Goal: Contribute content: Contribute content

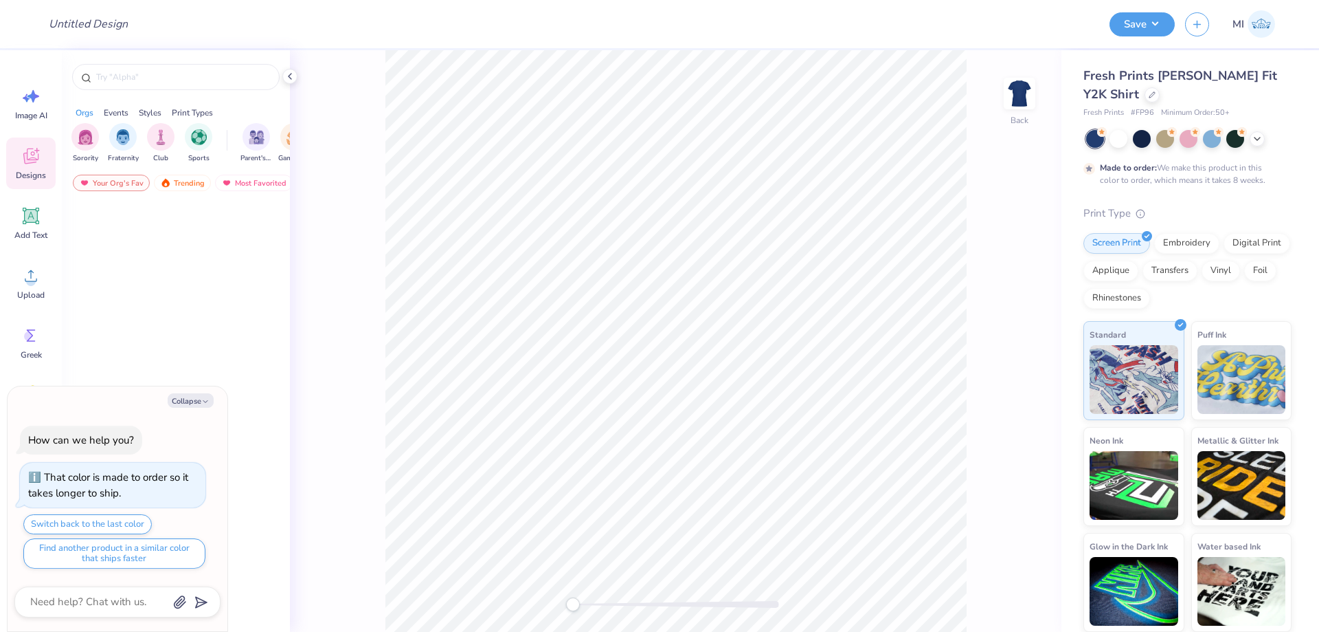
type textarea "x"
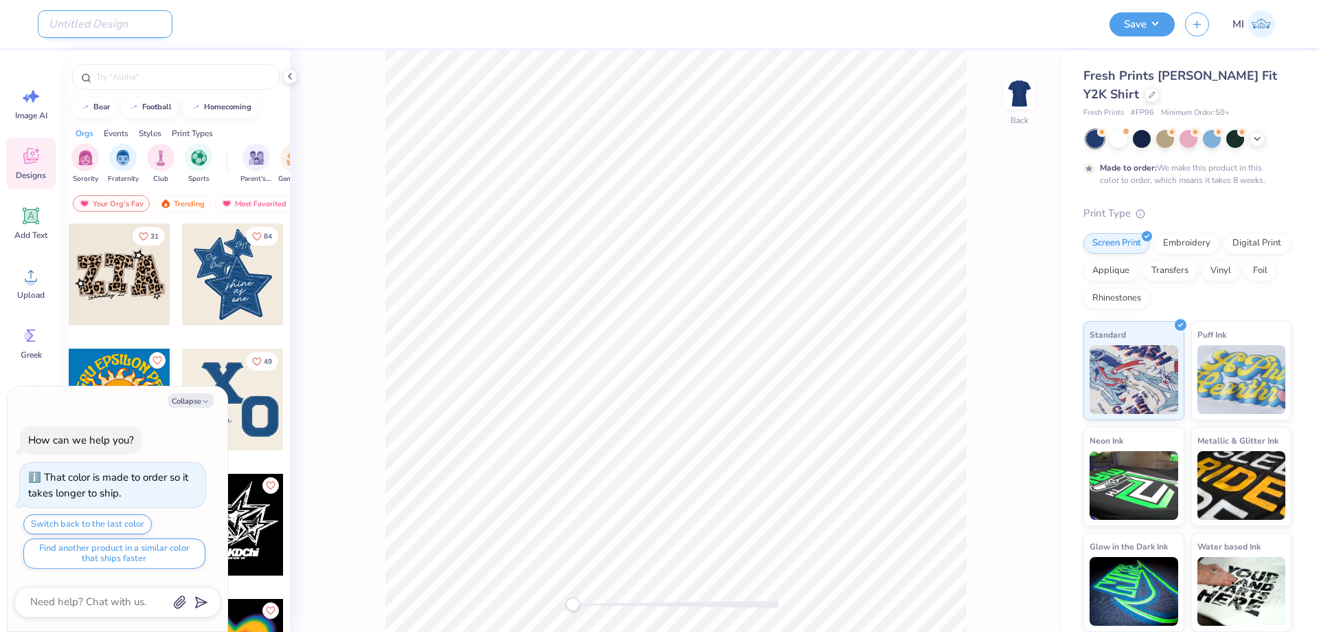
click at [98, 29] on input "Design Title" at bounding box center [105, 23] width 135 height 27
paste input "FPS240281"
type input "FPS240281"
type textarea "x"
type input "FPS240281"
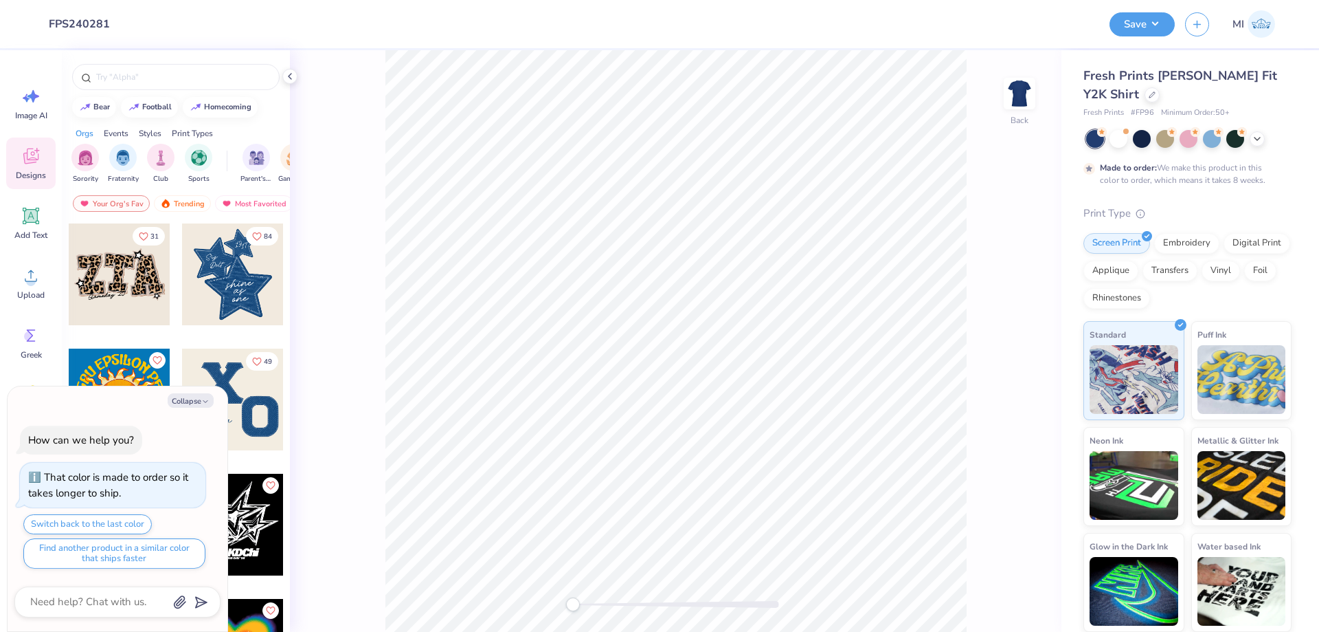
click at [476, 33] on div "Design Title FPS240281" at bounding box center [569, 24] width 1062 height 48
click at [186, 403] on button "Collapse" at bounding box center [191, 400] width 46 height 14
type textarea "x"
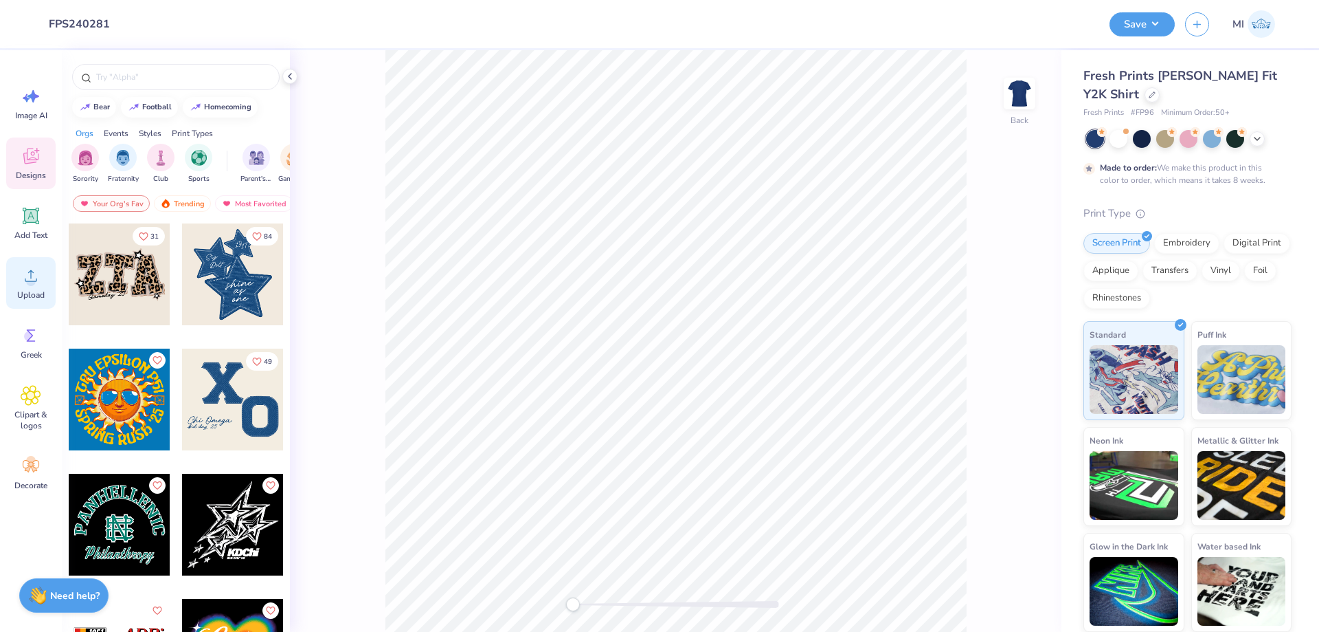
click at [25, 289] on span "Upload" at bounding box center [30, 294] width 27 height 11
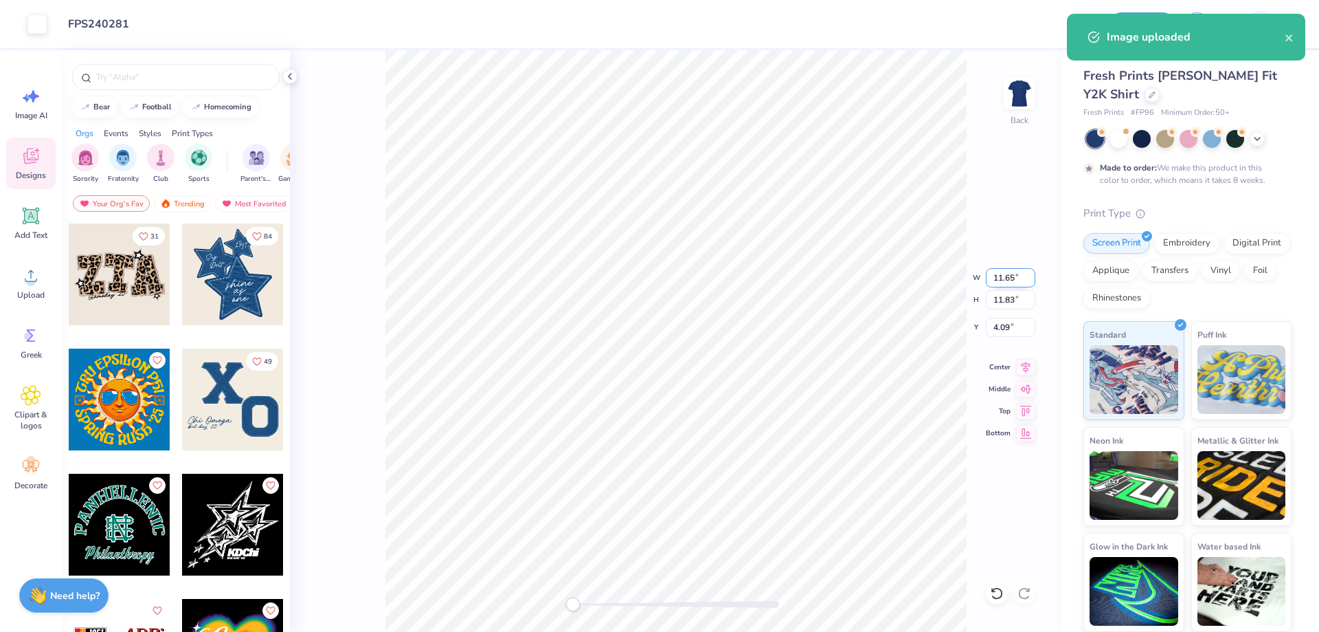
click at [1010, 271] on input "11.65" at bounding box center [1010, 277] width 49 height 19
type input "4.00"
type input "4.06"
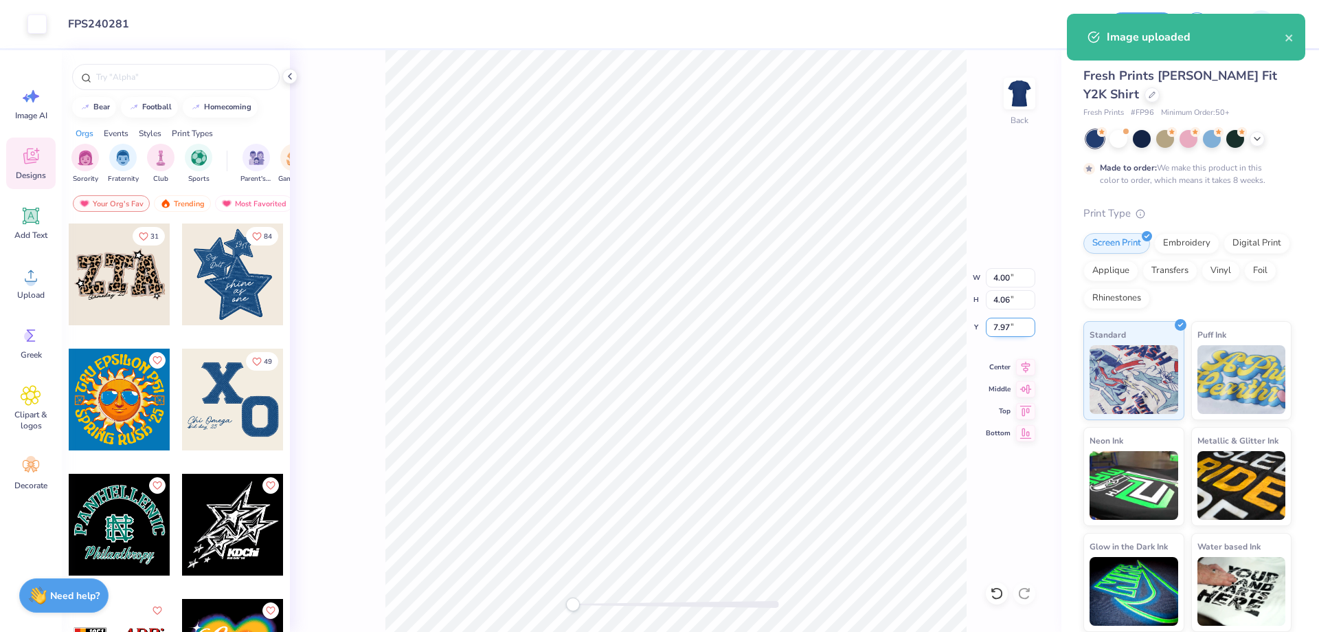
click at [1018, 328] on input "7.97" at bounding box center [1010, 326] width 49 height 19
click at [1018, 328] on input "3" at bounding box center [1010, 326] width 49 height 19
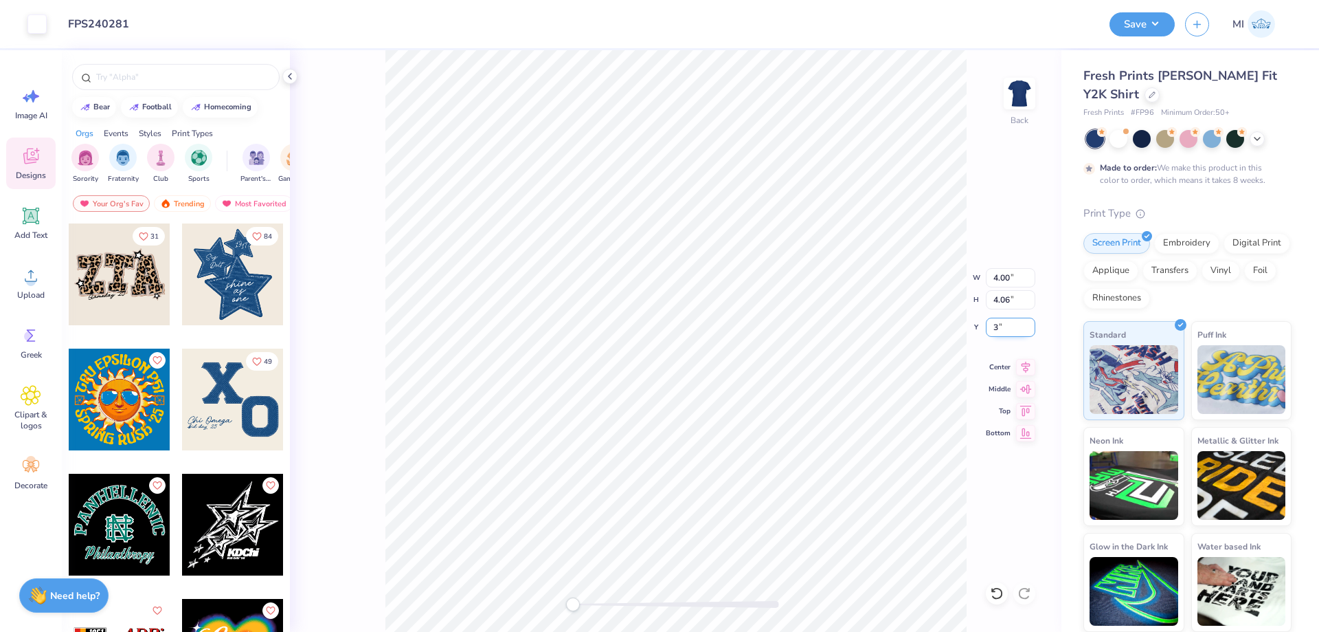
type input "3"
drag, startPoint x: 1011, startPoint y: 296, endPoint x: 968, endPoint y: 295, distance: 43.3
click at [986, 295] on input "4.06" at bounding box center [1010, 299] width 49 height 19
type input "4"
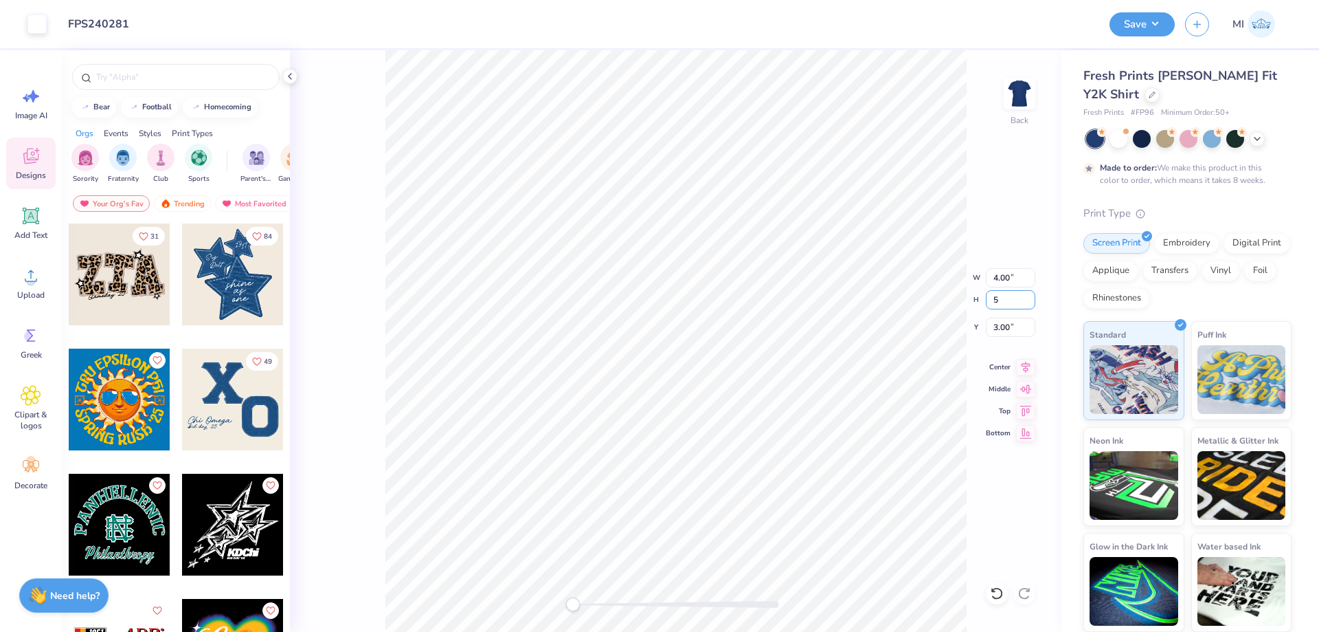
type input "5.00"
type input "4.92"
drag, startPoint x: 1017, startPoint y: 324, endPoint x: 955, endPoint y: 326, distance: 61.9
click at [986, 326] on input "2.53" at bounding box center [1010, 326] width 49 height 19
type input "2.00"
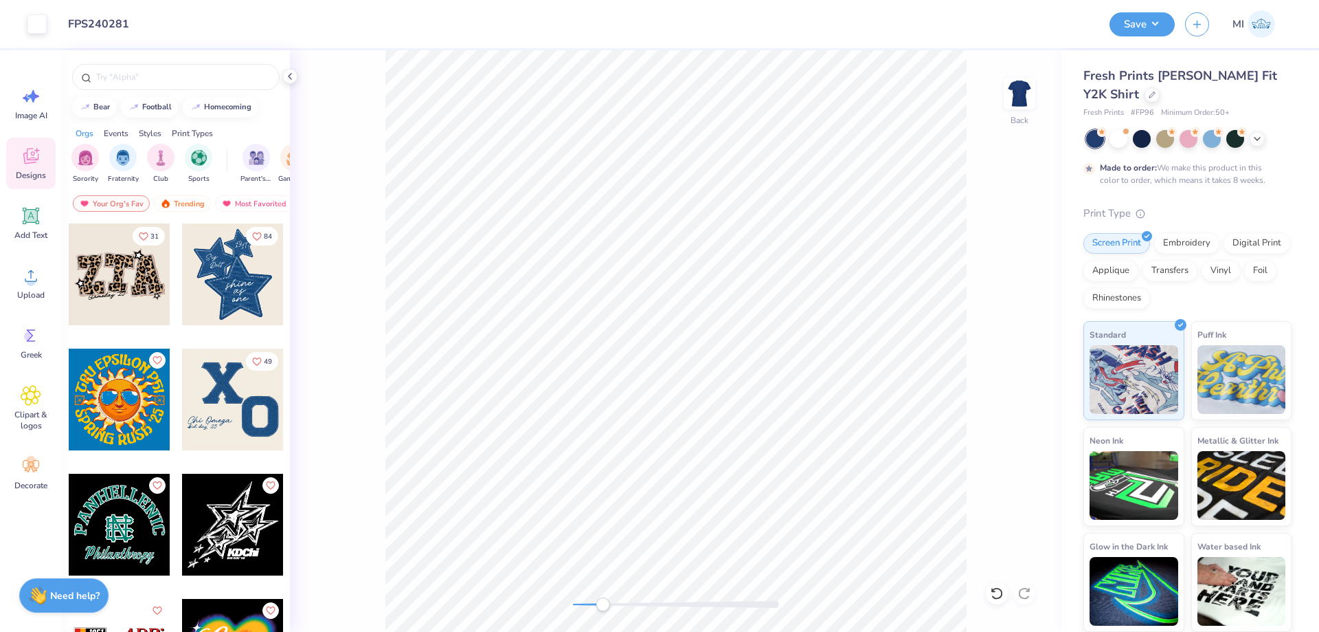
drag, startPoint x: 585, startPoint y: 606, endPoint x: 603, endPoint y: 606, distance: 17.9
click at [603, 606] on div at bounding box center [676, 604] width 206 height 7
drag, startPoint x: 598, startPoint y: 601, endPoint x: 611, endPoint y: 597, distance: 13.7
click at [611, 597] on div at bounding box center [676, 604] width 206 height 14
click at [36, 217] on icon at bounding box center [31, 216] width 13 height 13
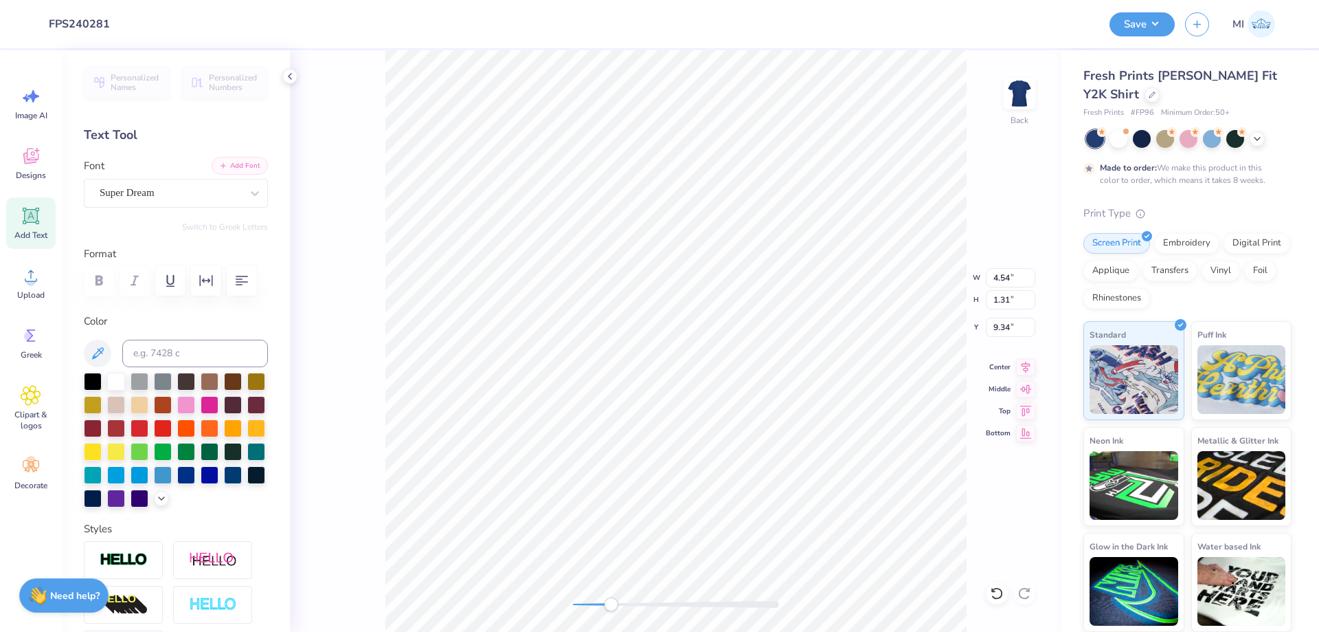
click at [234, 161] on button "Add Font" at bounding box center [240, 166] width 56 height 18
type textarea "A"
type textarea "a"
type textarea "Alpha Phi"
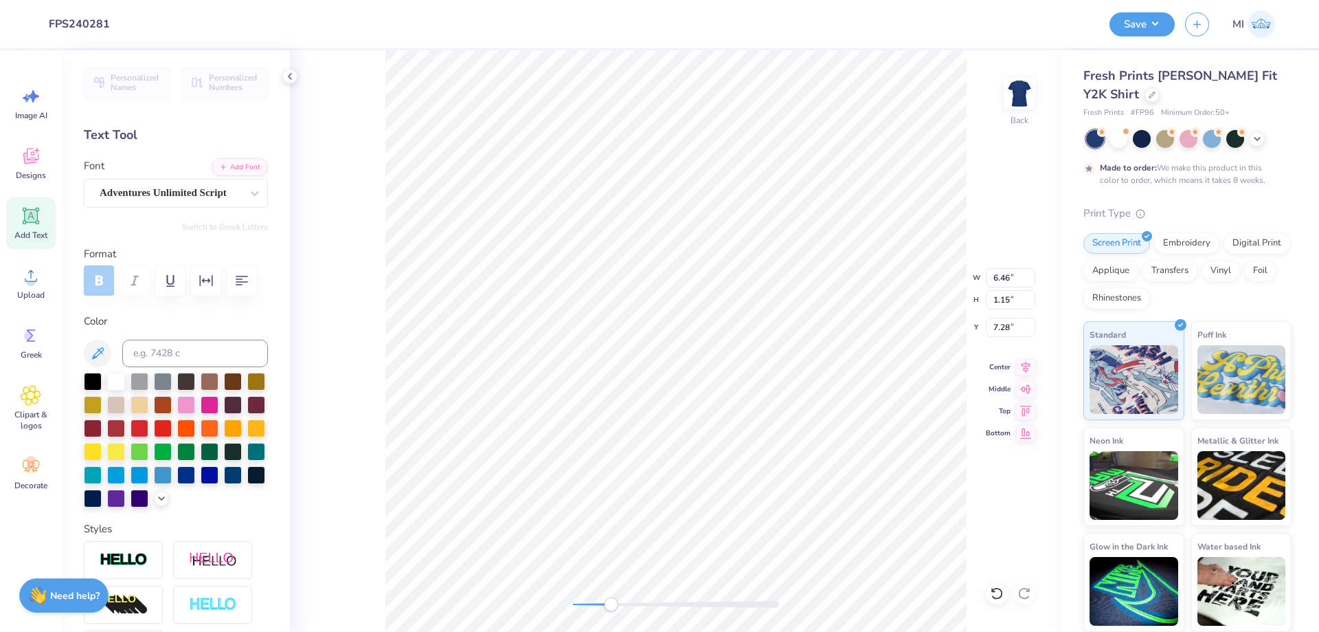
type input "4.66"
type input "0.83"
click at [13, 231] on div "Add Text" at bounding box center [30, 223] width 49 height 52
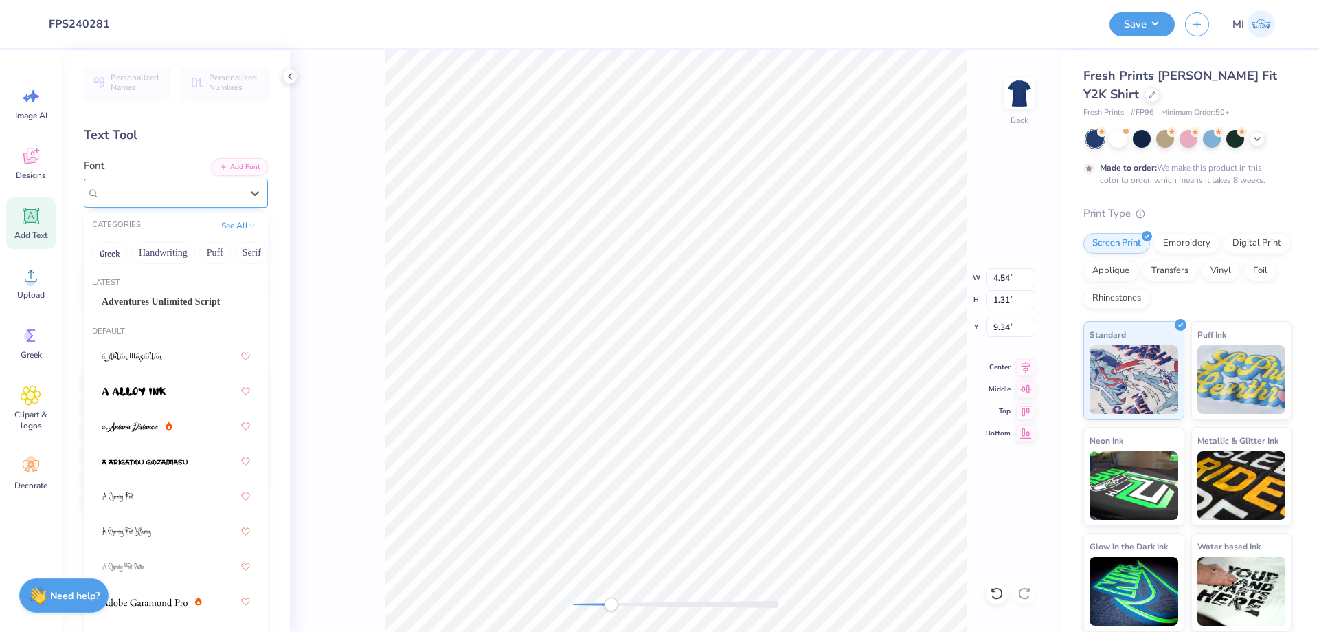
click at [212, 189] on div "Super Dream" at bounding box center [170, 192] width 144 height 21
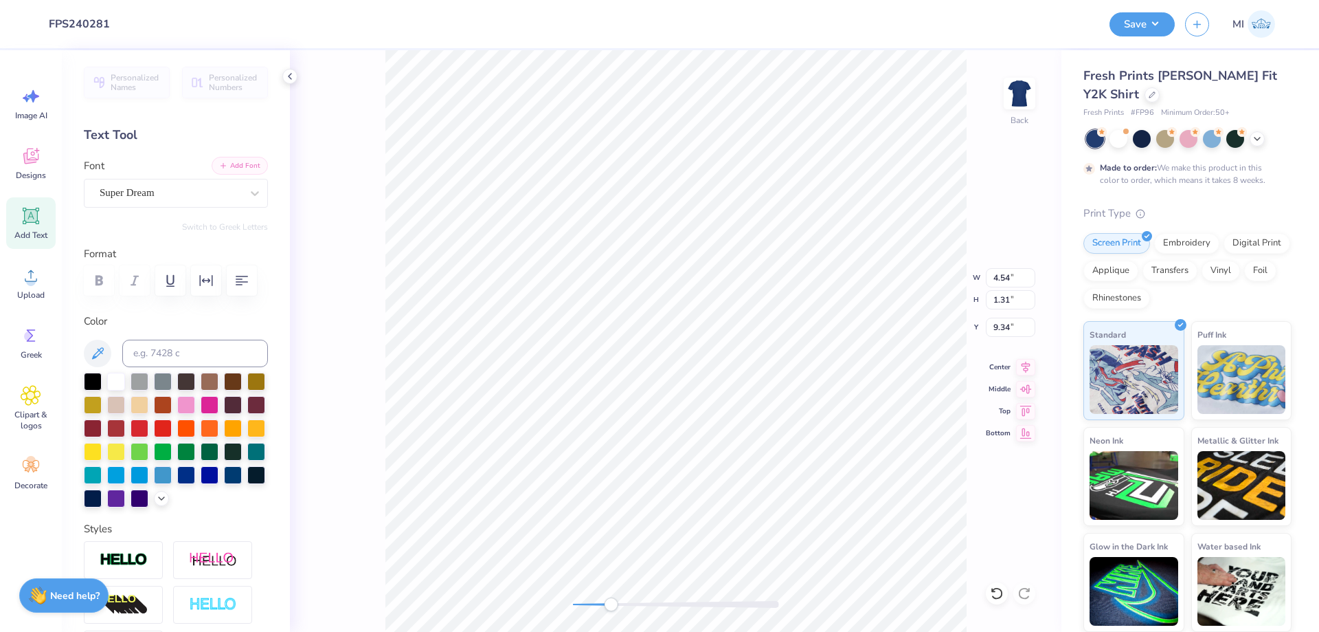
click at [243, 172] on button "Add Font" at bounding box center [240, 166] width 56 height 18
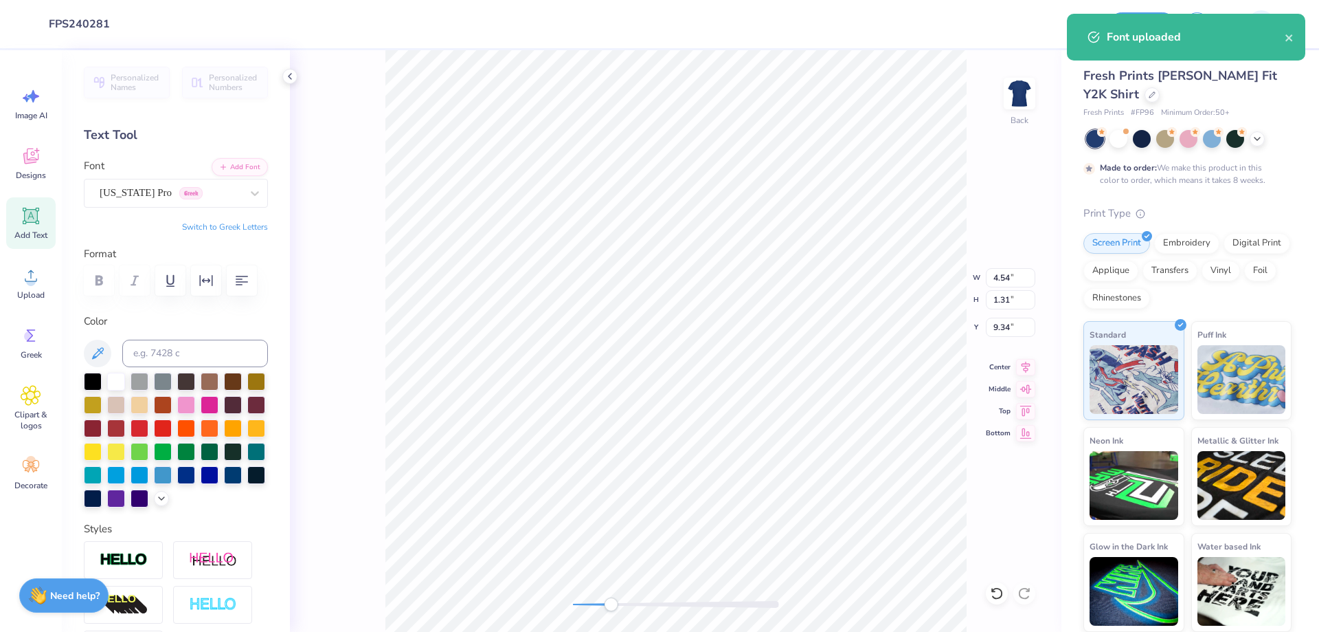
scroll to position [0, 0]
type textarea "BIG LITTLE 2025"
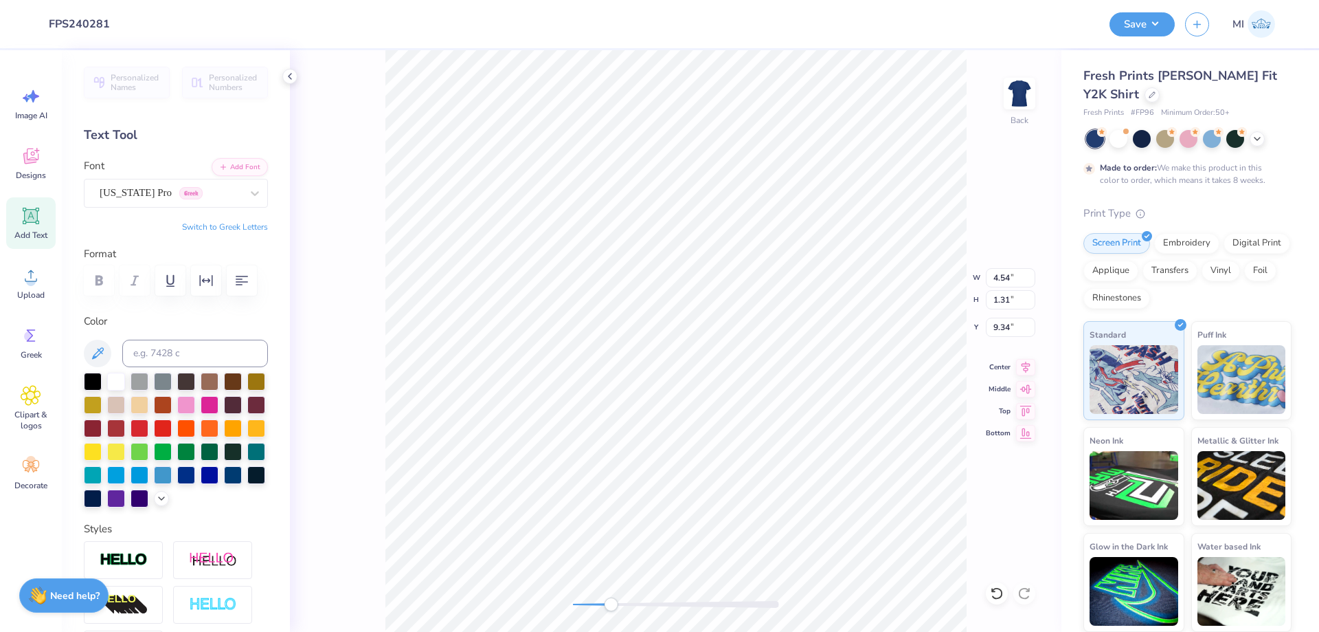
scroll to position [0, 4]
click at [1008, 271] on input "11.65" at bounding box center [1010, 277] width 49 height 19
click at [1008, 271] on input "5" at bounding box center [1010, 277] width 49 height 19
type input "5.00"
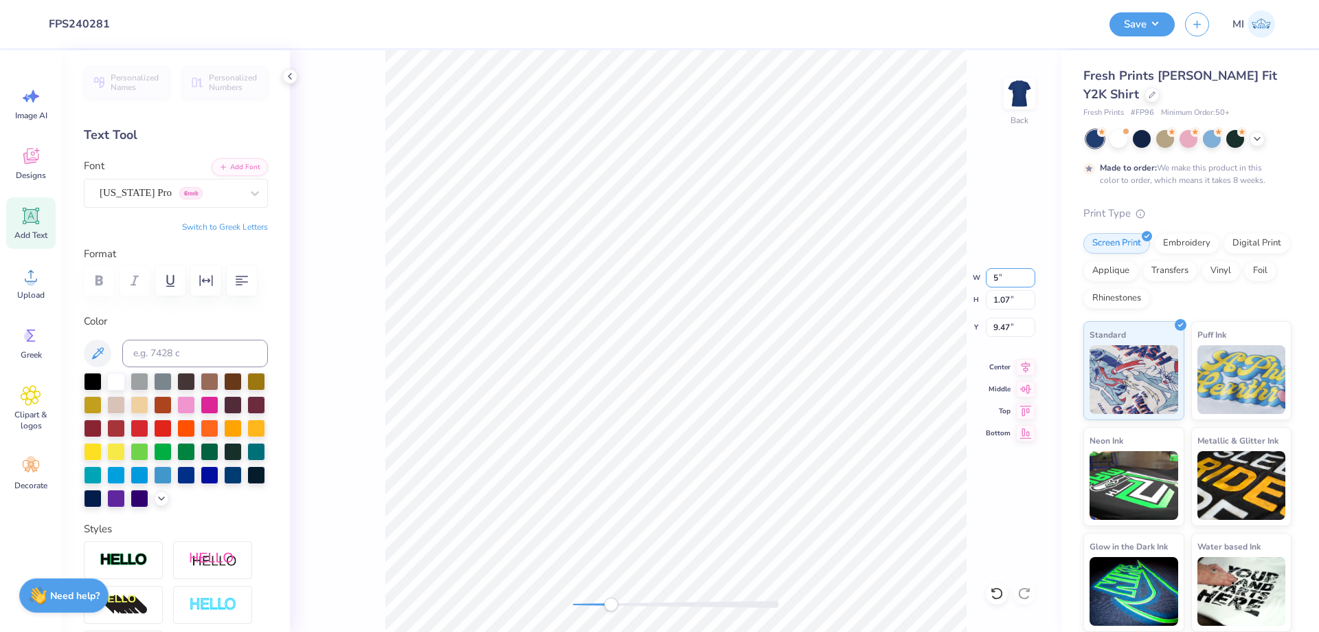
type input "0.46"
type input "9.77"
type input "2.11"
type input "0.19"
type input "10.04"
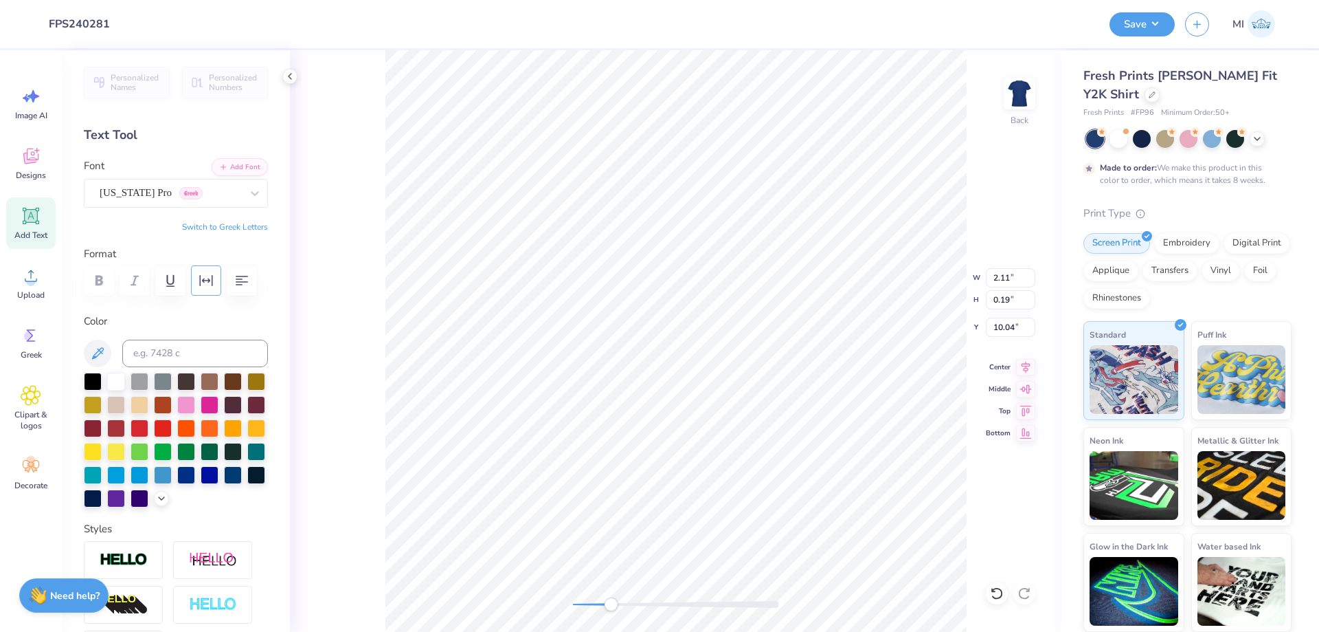
click at [213, 274] on icon "button" at bounding box center [206, 280] width 16 height 16
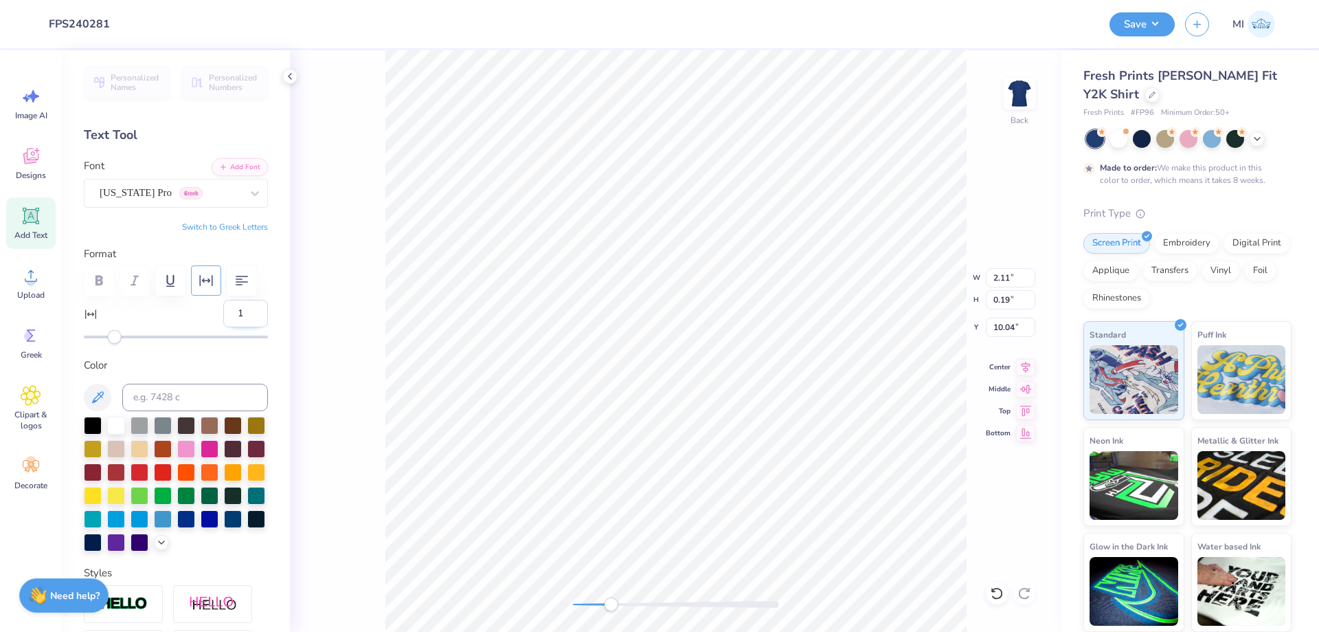
drag, startPoint x: 249, startPoint y: 311, endPoint x: 223, endPoint y: 314, distance: 26.3
click at [223, 314] on input "1" at bounding box center [245, 313] width 45 height 27
drag, startPoint x: 245, startPoint y: 315, endPoint x: 218, endPoint y: 318, distance: 27.0
click at [223, 318] on input "1" at bounding box center [245, 313] width 45 height 27
type input "20"
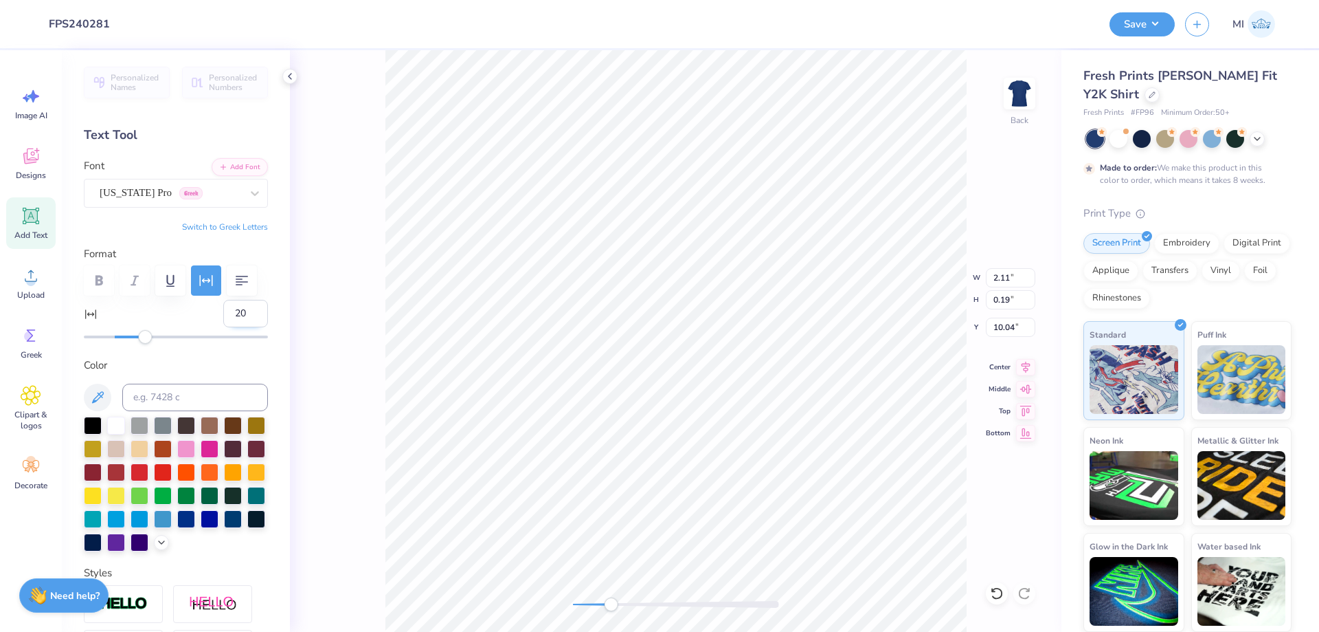
drag, startPoint x: 241, startPoint y: 307, endPoint x: 233, endPoint y: 307, distance: 8.2
click at [233, 307] on input "20" at bounding box center [245, 313] width 45 height 27
type input "30"
type input "3.12"
type input "7.97"
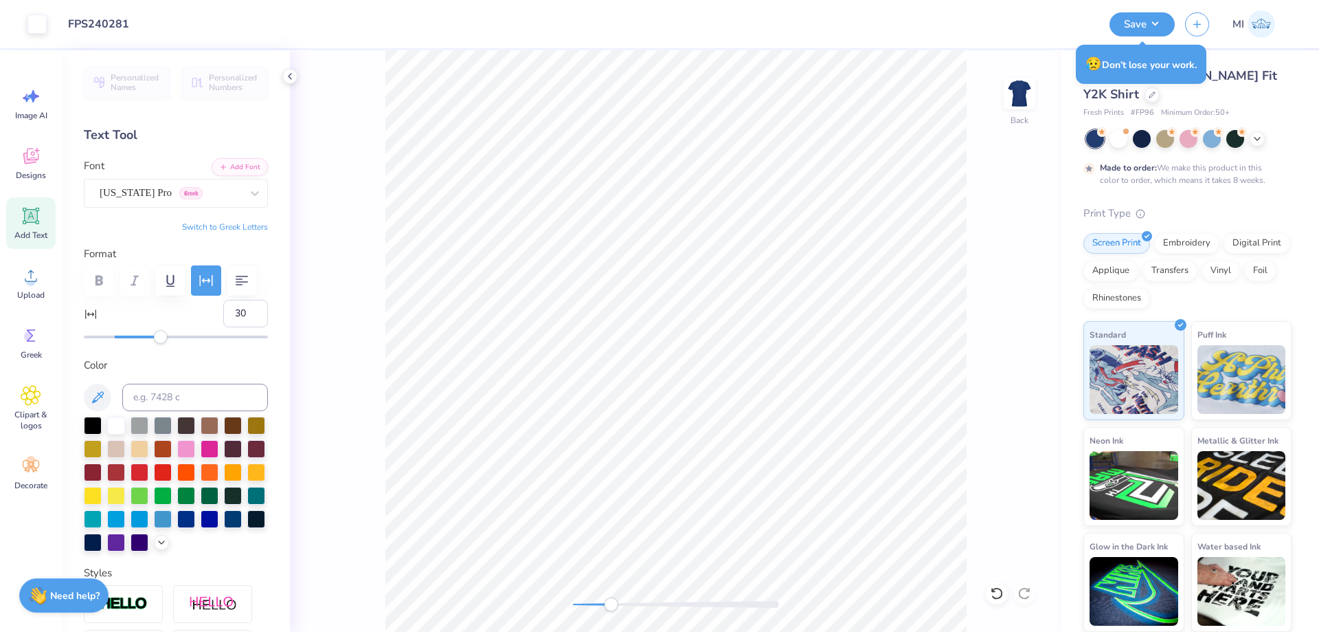
click at [615, 608] on div "Back" at bounding box center [676, 340] width 772 height 581
click at [522, 607] on div "Back" at bounding box center [676, 340] width 772 height 581
type input "7.00"
click at [747, 475] on li "Group" at bounding box center [749, 480] width 108 height 27
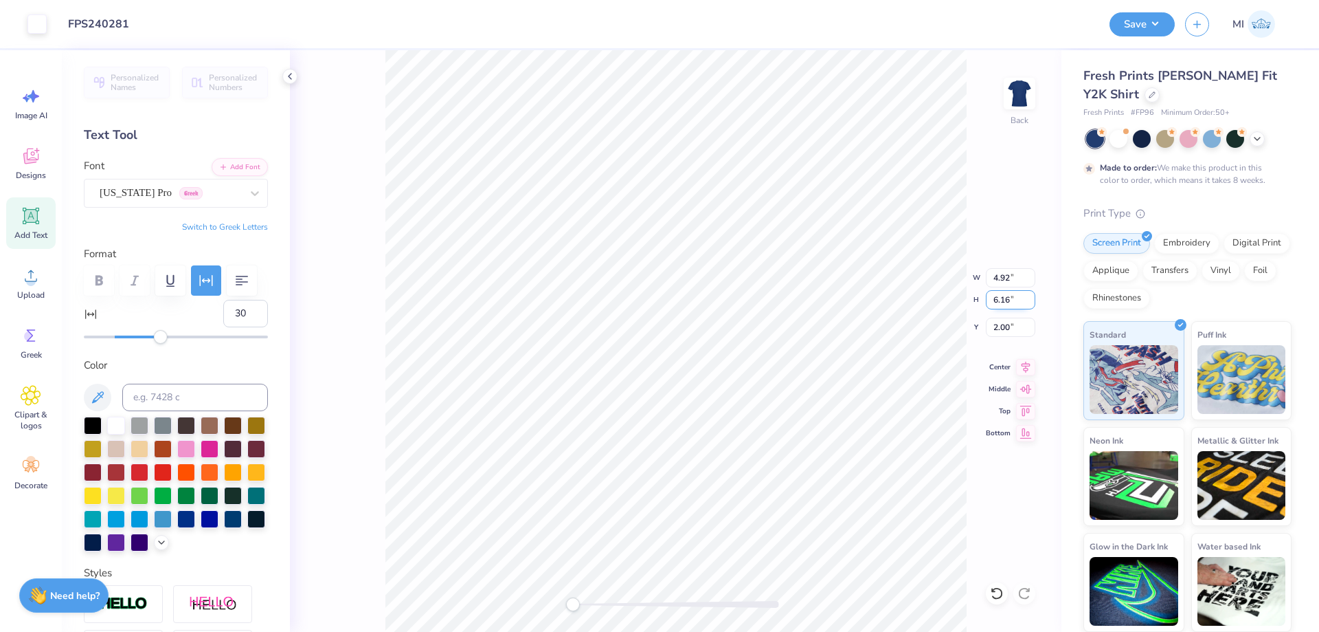
drag, startPoint x: 1009, startPoint y: 301, endPoint x: 915, endPoint y: 305, distance: 93.5
click at [986, 305] on input "6.16" at bounding box center [1010, 299] width 49 height 19
drag, startPoint x: 1013, startPoint y: 300, endPoint x: 975, endPoint y: 299, distance: 37.8
click at [986, 299] on input "5" at bounding box center [1010, 299] width 49 height 19
type input "4"
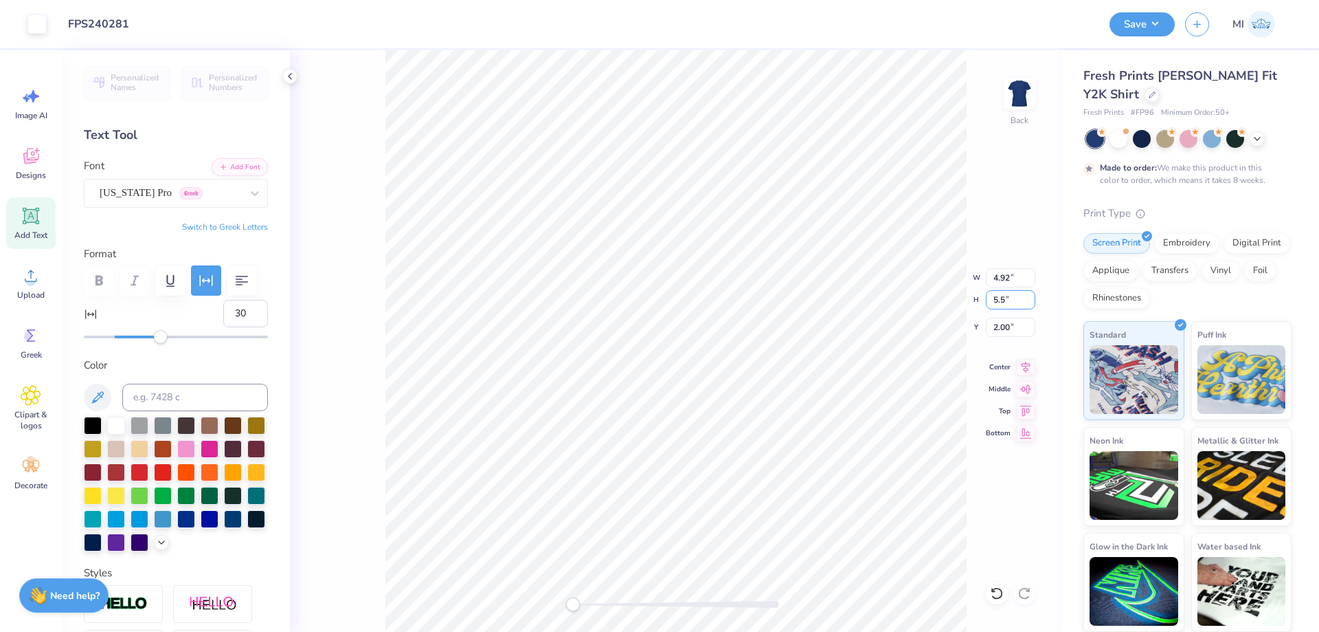
type input "5.5"
type input "4.40"
type input "5.50"
drag, startPoint x: 1009, startPoint y: 326, endPoint x: 961, endPoint y: 320, distance: 48.5
click at [986, 320] on input "2.33" at bounding box center [1010, 326] width 49 height 19
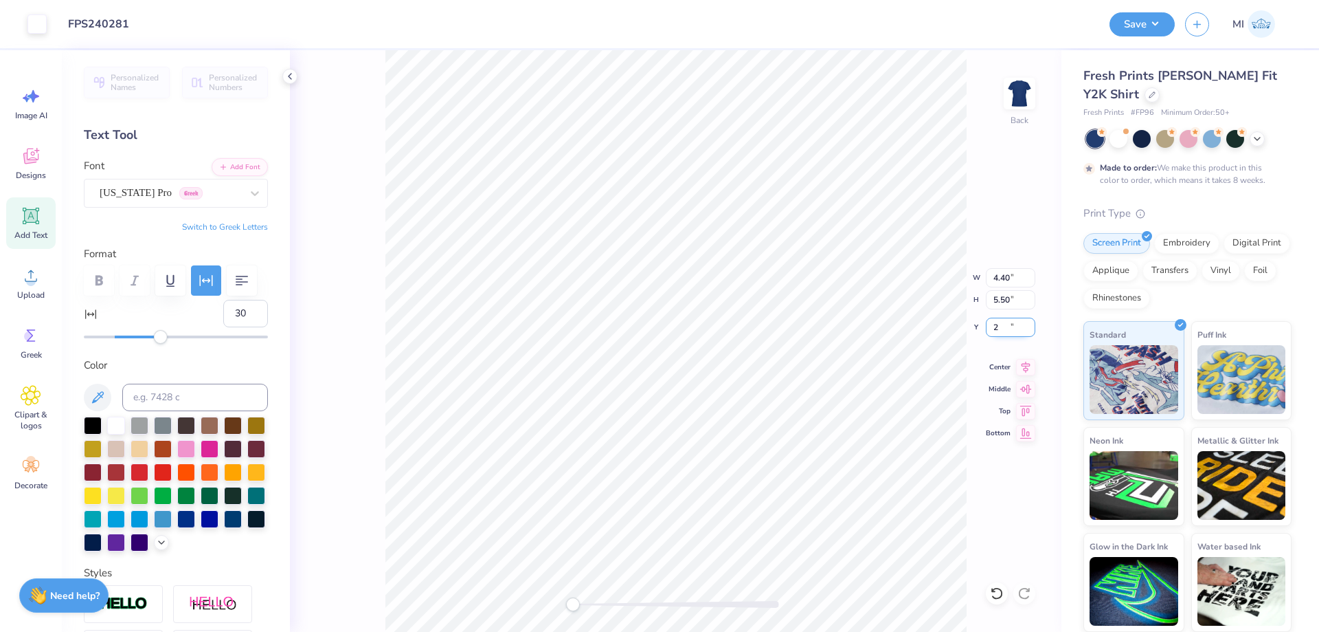
type input "2.00"
click at [1146, 17] on button "Save" at bounding box center [1142, 22] width 65 height 24
drag, startPoint x: 1018, startPoint y: 303, endPoint x: 963, endPoint y: 307, distance: 55.1
click at [986, 307] on input "5.50" at bounding box center [1010, 299] width 49 height 19
type input "6"
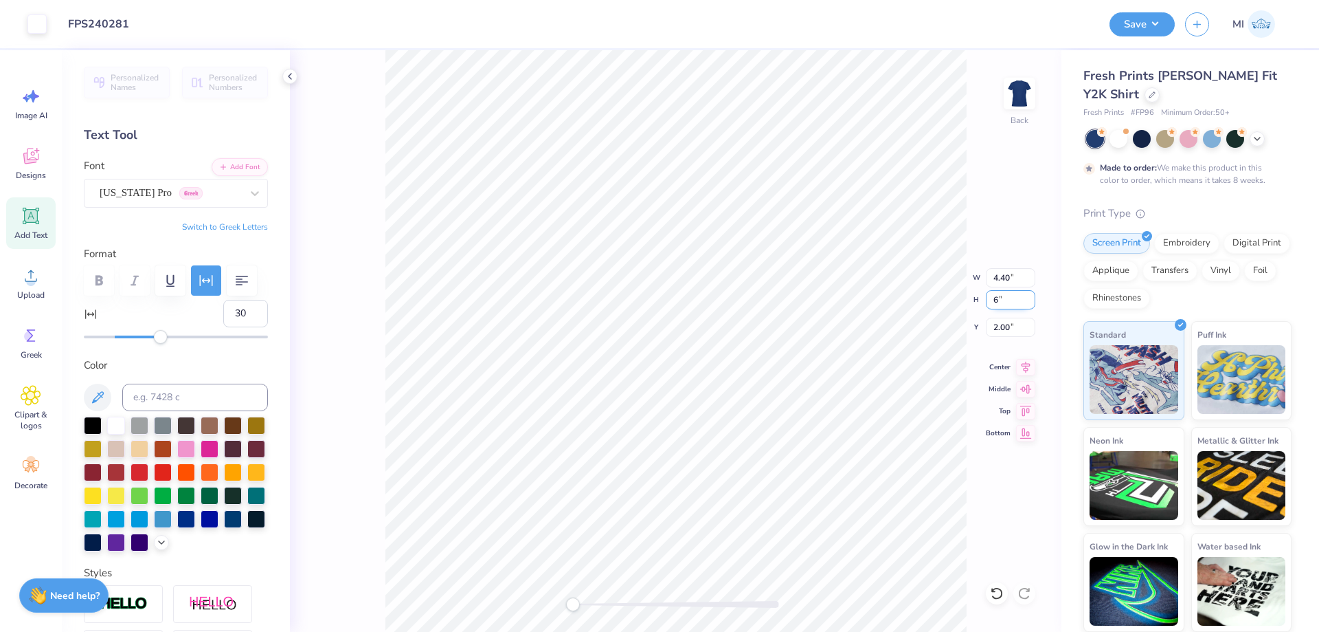
type input "4.80"
type input "6.00"
drag, startPoint x: 1019, startPoint y: 328, endPoint x: 937, endPoint y: 332, distance: 81.9
click at [986, 332] on input "1.75" at bounding box center [1010, 326] width 49 height 19
type input "1"
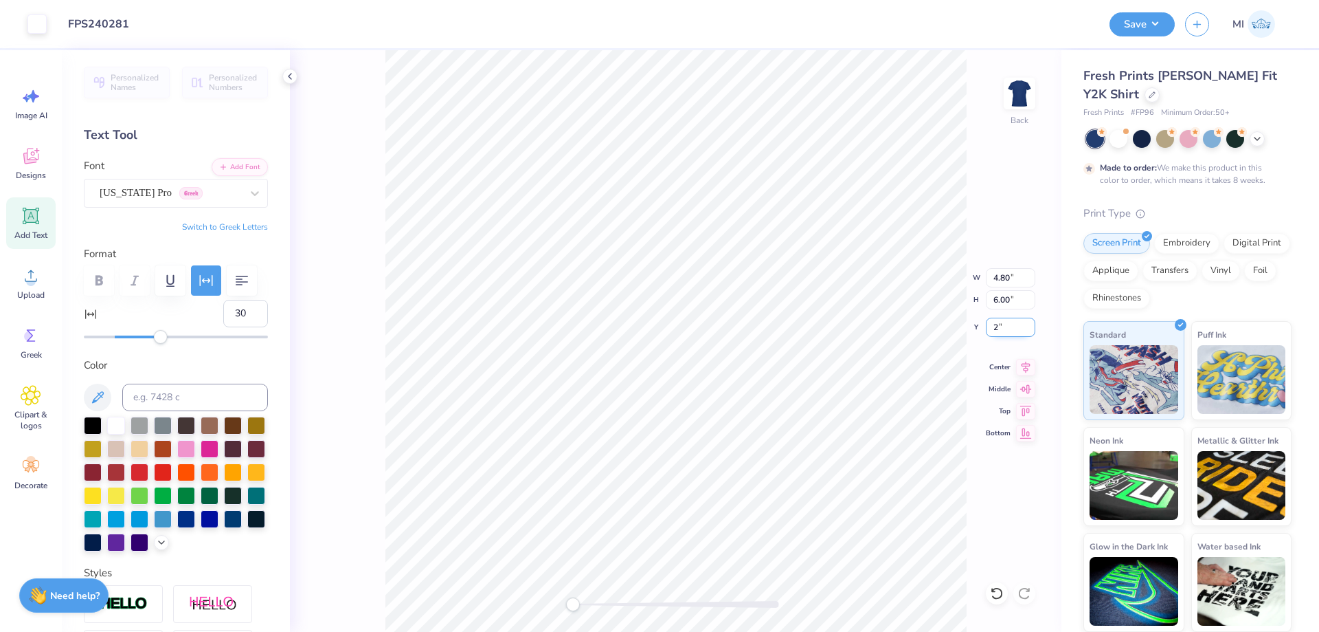
type input "2.00"
click at [1143, 24] on button "Save" at bounding box center [1142, 22] width 65 height 24
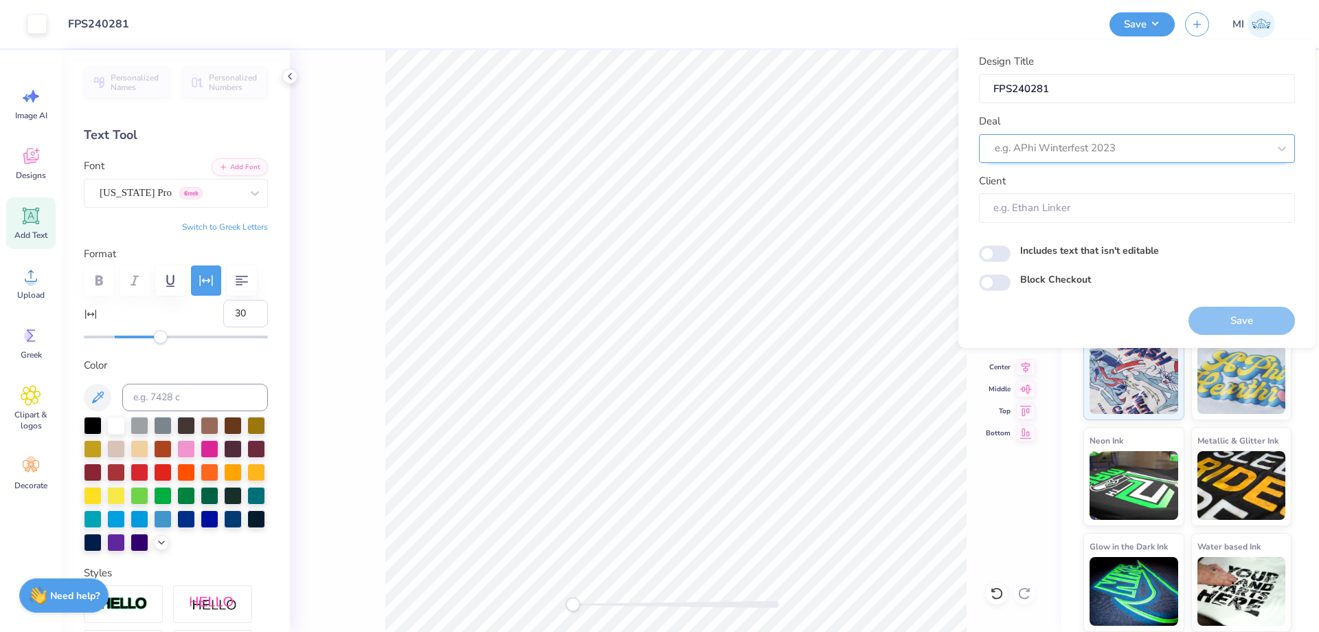
click at [1170, 156] on div at bounding box center [1132, 148] width 274 height 19
click at [1105, 181] on div "Design Tool Gallery" at bounding box center [1137, 185] width 305 height 23
type input "Design [PERSON_NAME]"
type input "Design Tool Gallery User"
click at [1219, 317] on button "Save" at bounding box center [1242, 320] width 107 height 28
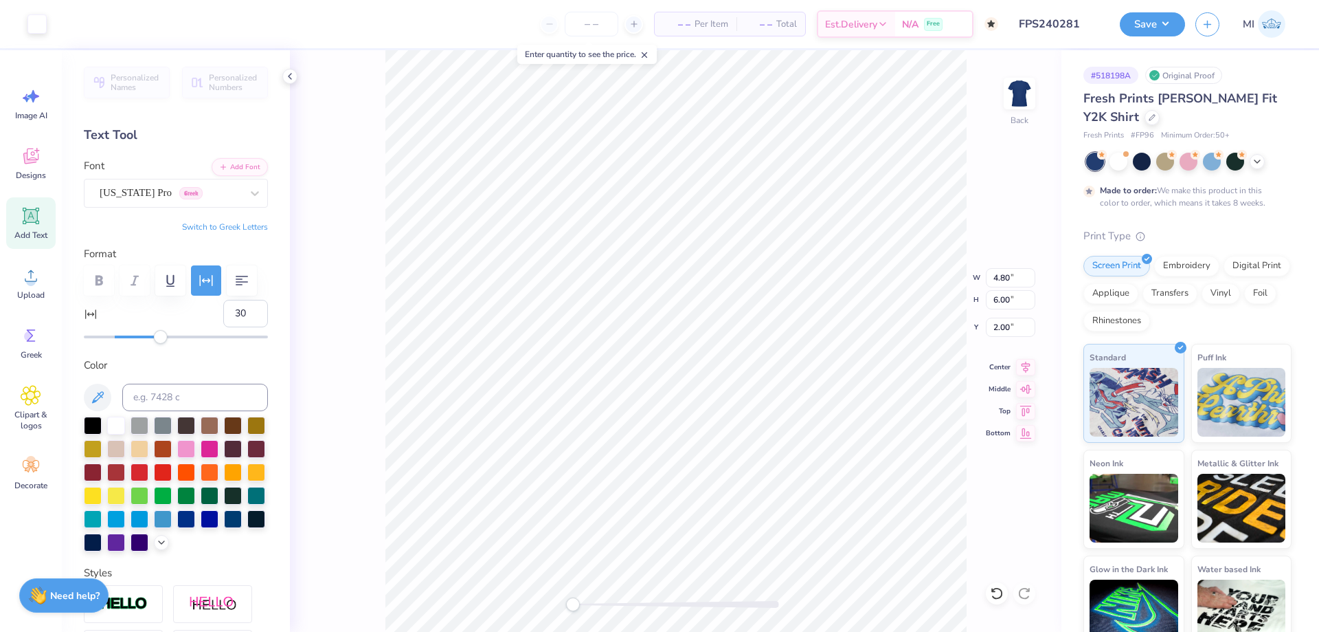
click at [1287, 60] on div "Design Saved" at bounding box center [1186, 83] width 238 height 47
click at [1167, 16] on div "Design Saved" at bounding box center [1186, 13] width 244 height 5
click at [1150, 27] on button "Save" at bounding box center [1152, 22] width 65 height 24
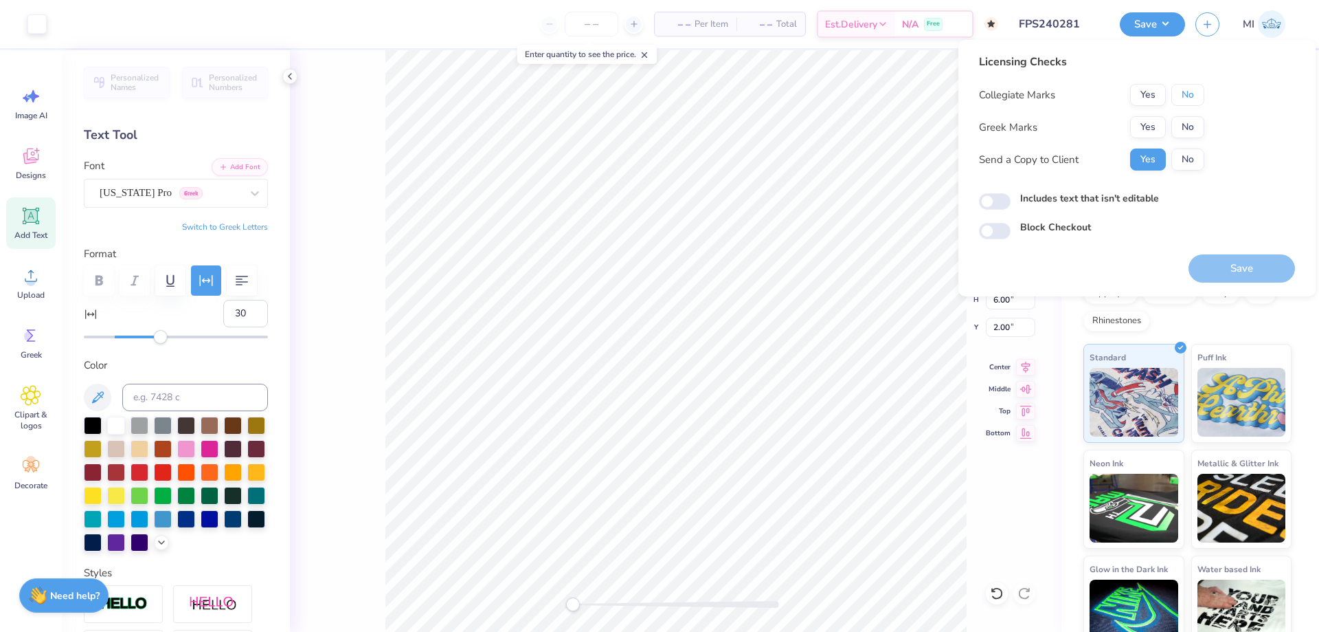
drag, startPoint x: 1188, startPoint y: 98, endPoint x: 1160, endPoint y: 115, distance: 33.0
click at [1187, 98] on button "No" at bounding box center [1188, 95] width 33 height 22
click at [1145, 125] on button "Yes" at bounding box center [1148, 127] width 36 height 22
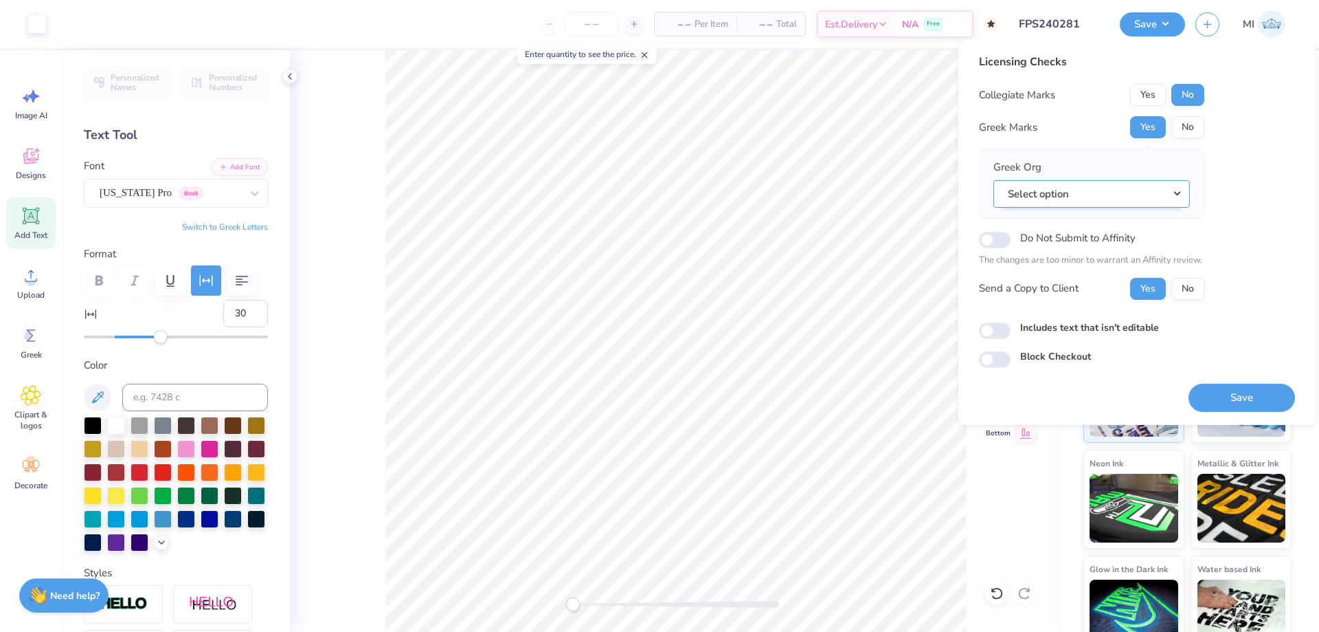
drag, startPoint x: 1155, startPoint y: 191, endPoint x: 1149, endPoint y: 206, distance: 16.3
click at [1154, 191] on button "Select option" at bounding box center [1092, 194] width 197 height 28
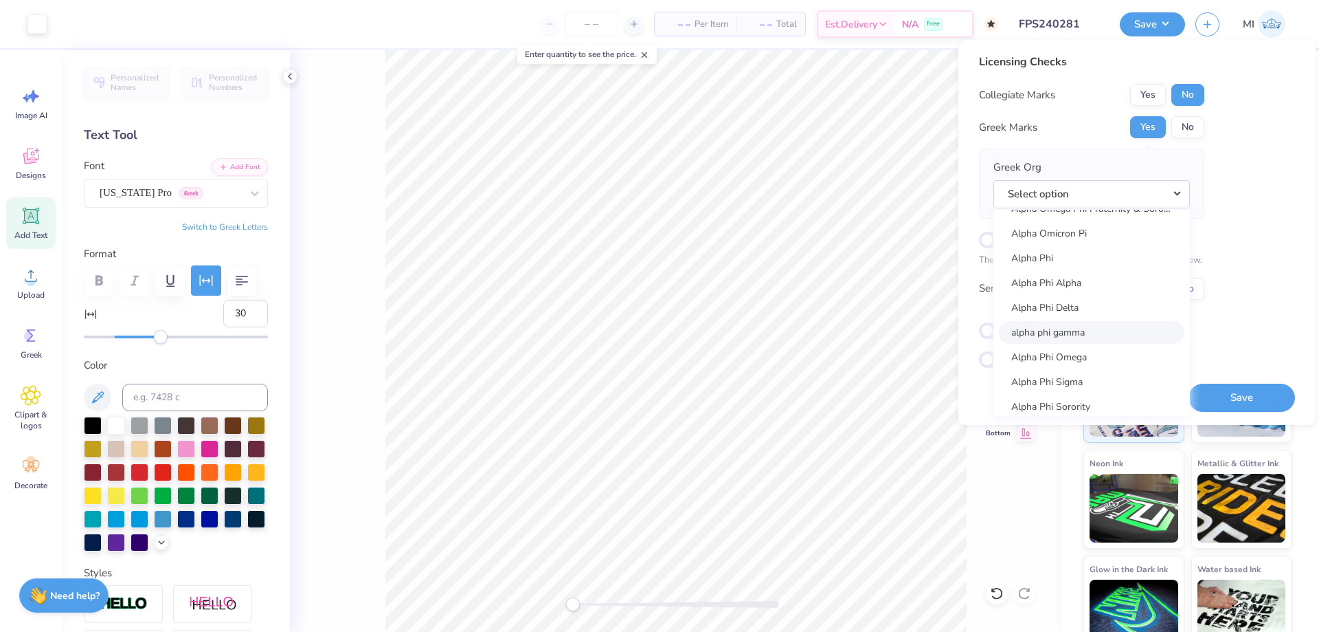
scroll to position [825, 0]
click at [1063, 267] on link "Alpha Phi" at bounding box center [1092, 267] width 186 height 23
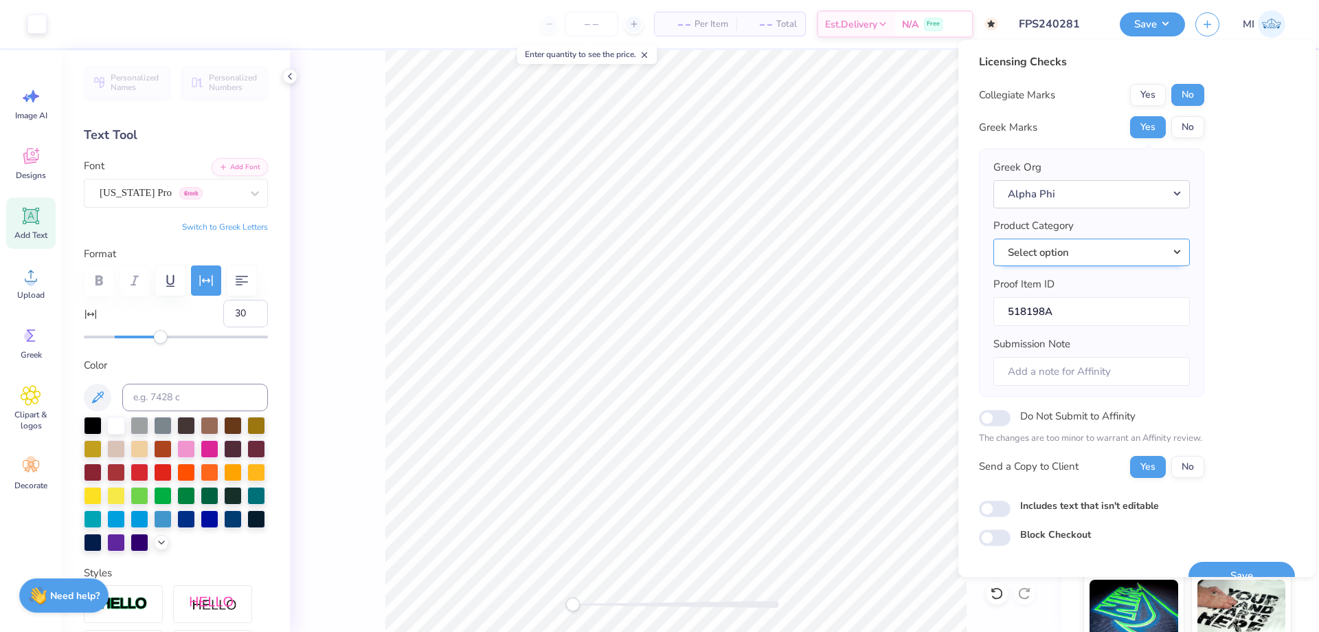
click at [1070, 251] on button "Select option" at bounding box center [1092, 252] width 197 height 28
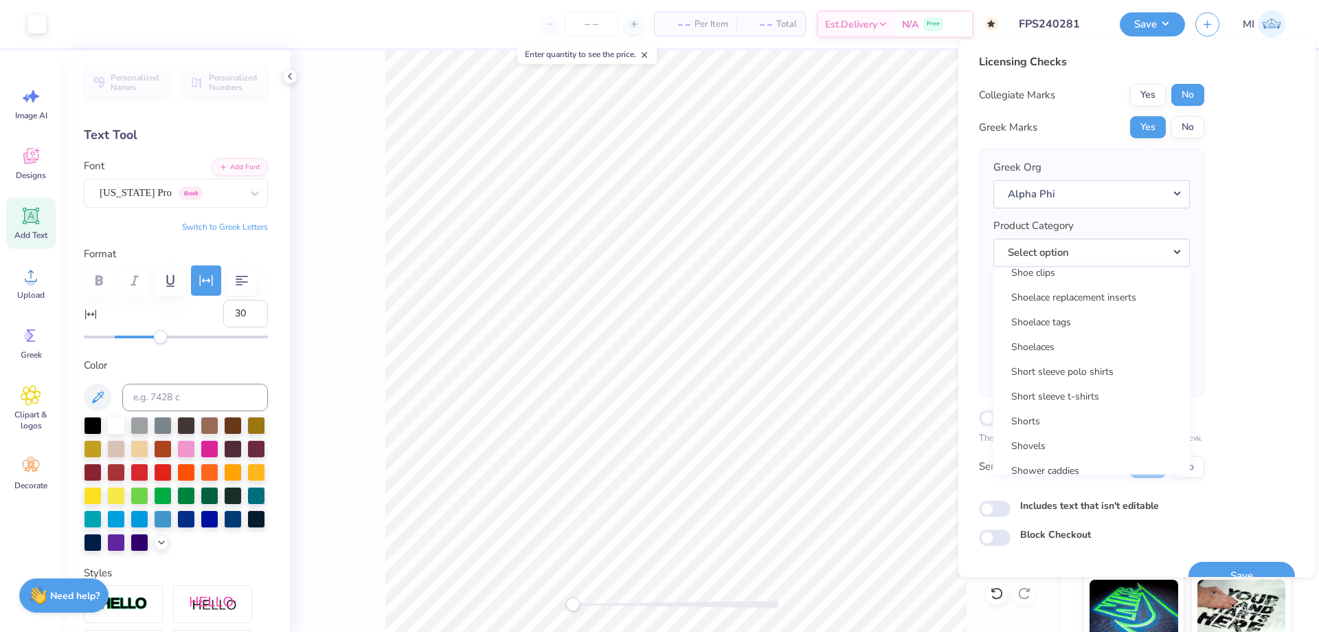
scroll to position [19780, 0]
click at [1090, 440] on link "Short sleeve t-shirts" at bounding box center [1092, 444] width 186 height 23
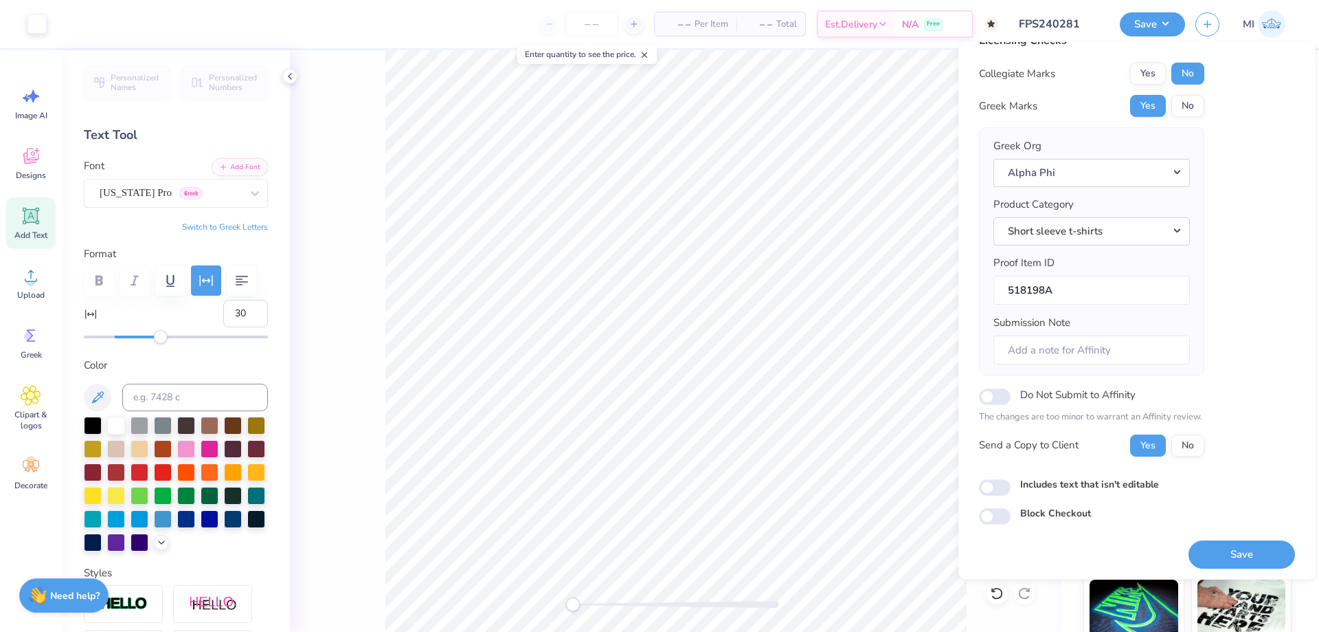
scroll to position [26, 0]
click at [1234, 544] on button "Save" at bounding box center [1242, 551] width 107 height 28
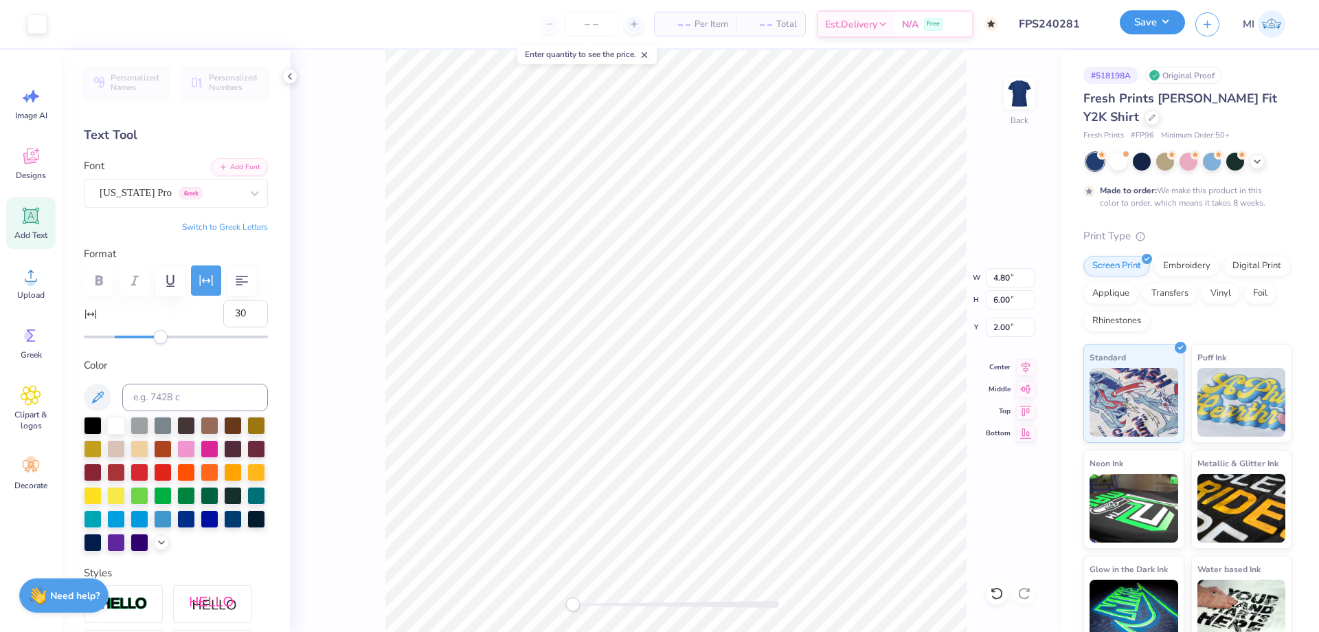
click at [1145, 20] on button "Save" at bounding box center [1152, 22] width 65 height 24
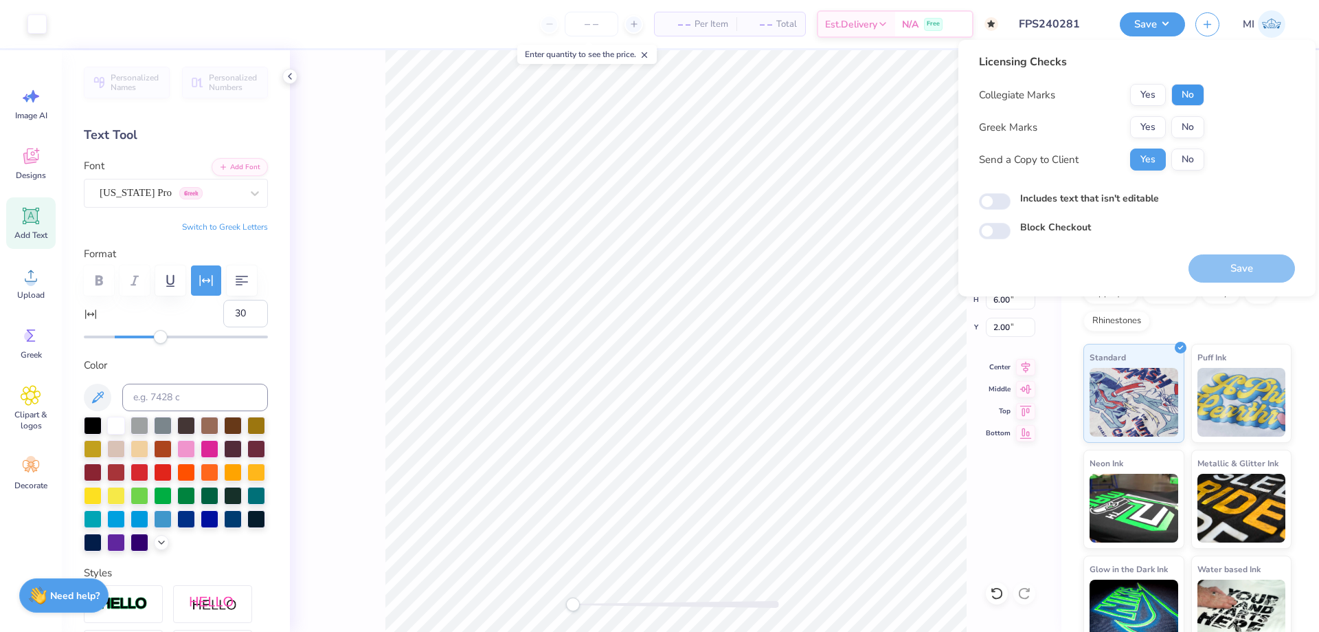
click at [1183, 99] on button "No" at bounding box center [1188, 95] width 33 height 22
click at [1146, 129] on button "Yes" at bounding box center [1148, 127] width 36 height 22
